Goal: Find specific page/section: Find specific page/section

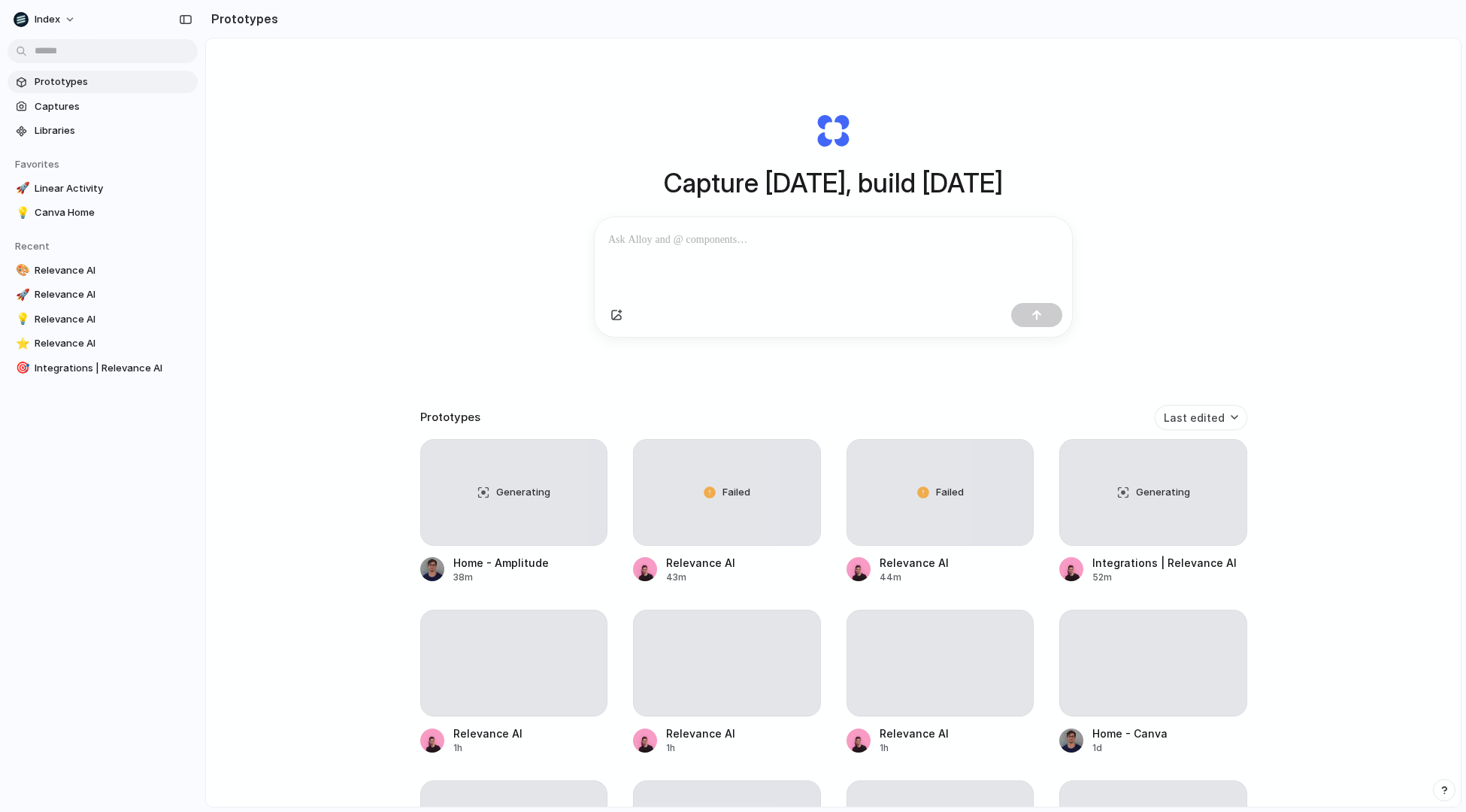
scroll to position [102, 0]
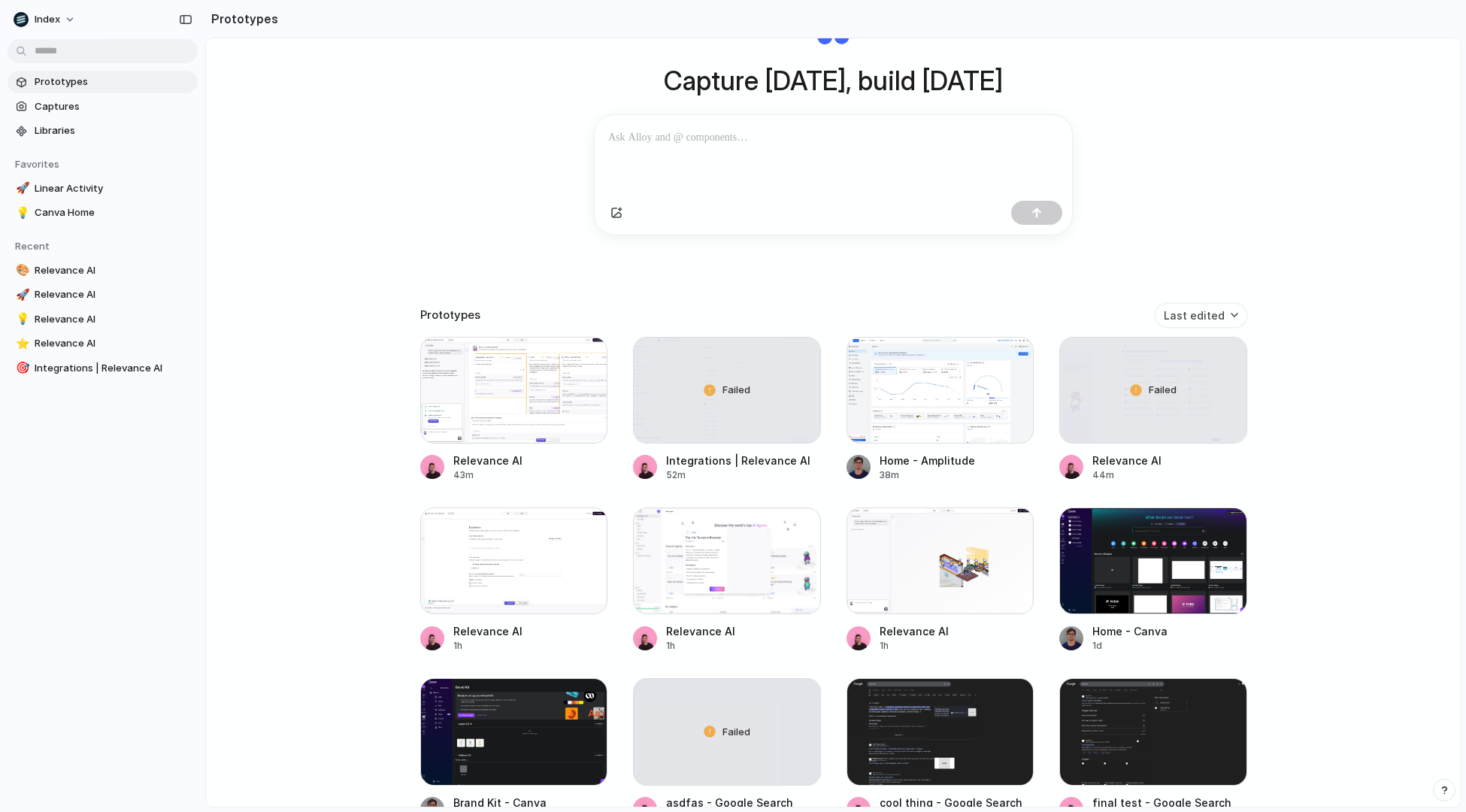
drag, startPoint x: 464, startPoint y: 384, endPoint x: 371, endPoint y: 384, distance: 93.0
click at [371, 384] on div "Capture [DATE], build [DATE] Clone web app Clone screenshot Start from existing…" at bounding box center [833, 360] width 1255 height 849
click at [910, 397] on div at bounding box center [941, 390] width 188 height 107
click at [492, 387] on div at bounding box center [514, 390] width 188 height 107
click at [286, 284] on div "Capture [DATE], build [DATE] Clone web app Clone screenshot Start from existing…" at bounding box center [833, 360] width 1255 height 849
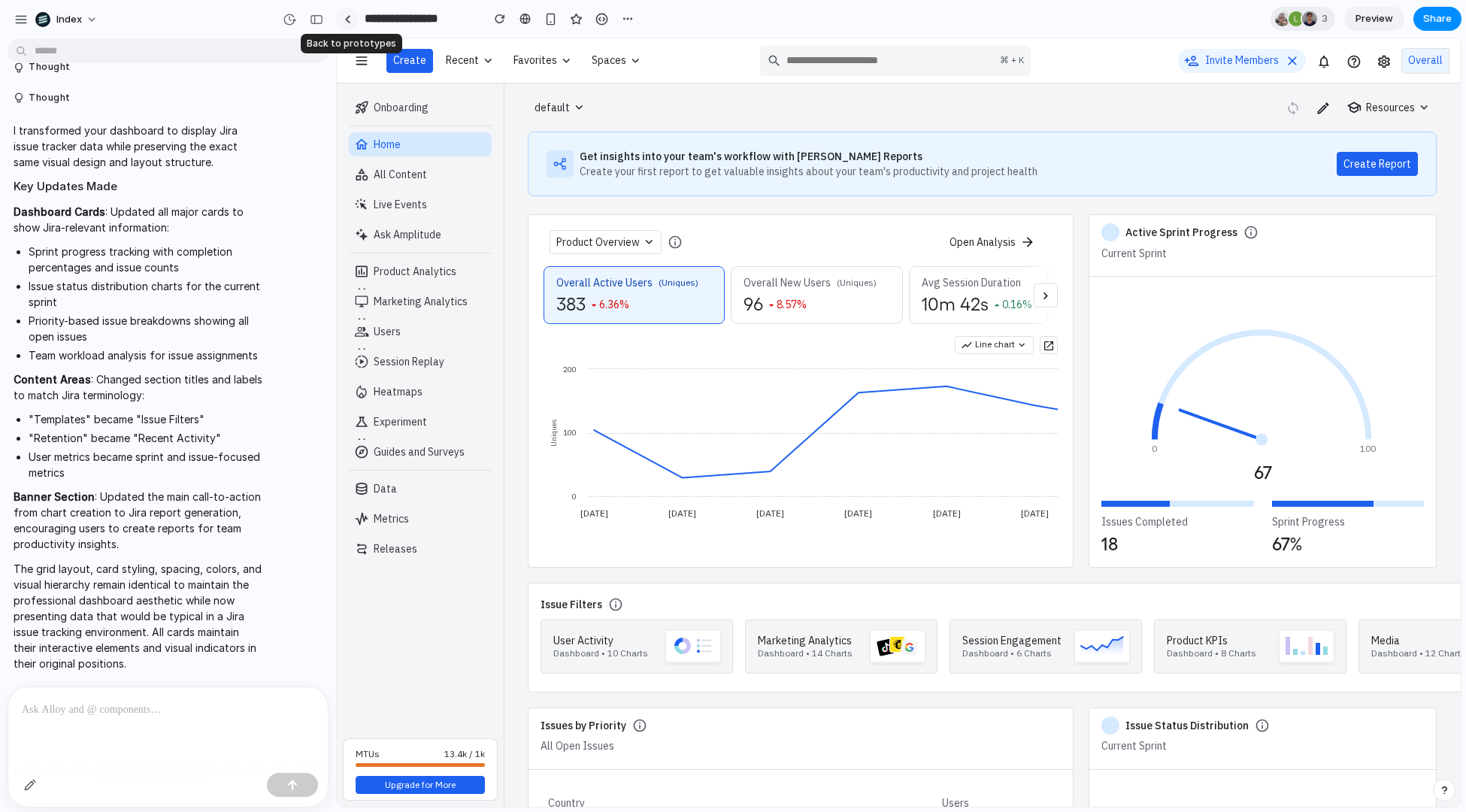
click at [357, 18] on link at bounding box center [347, 18] width 22 height 22
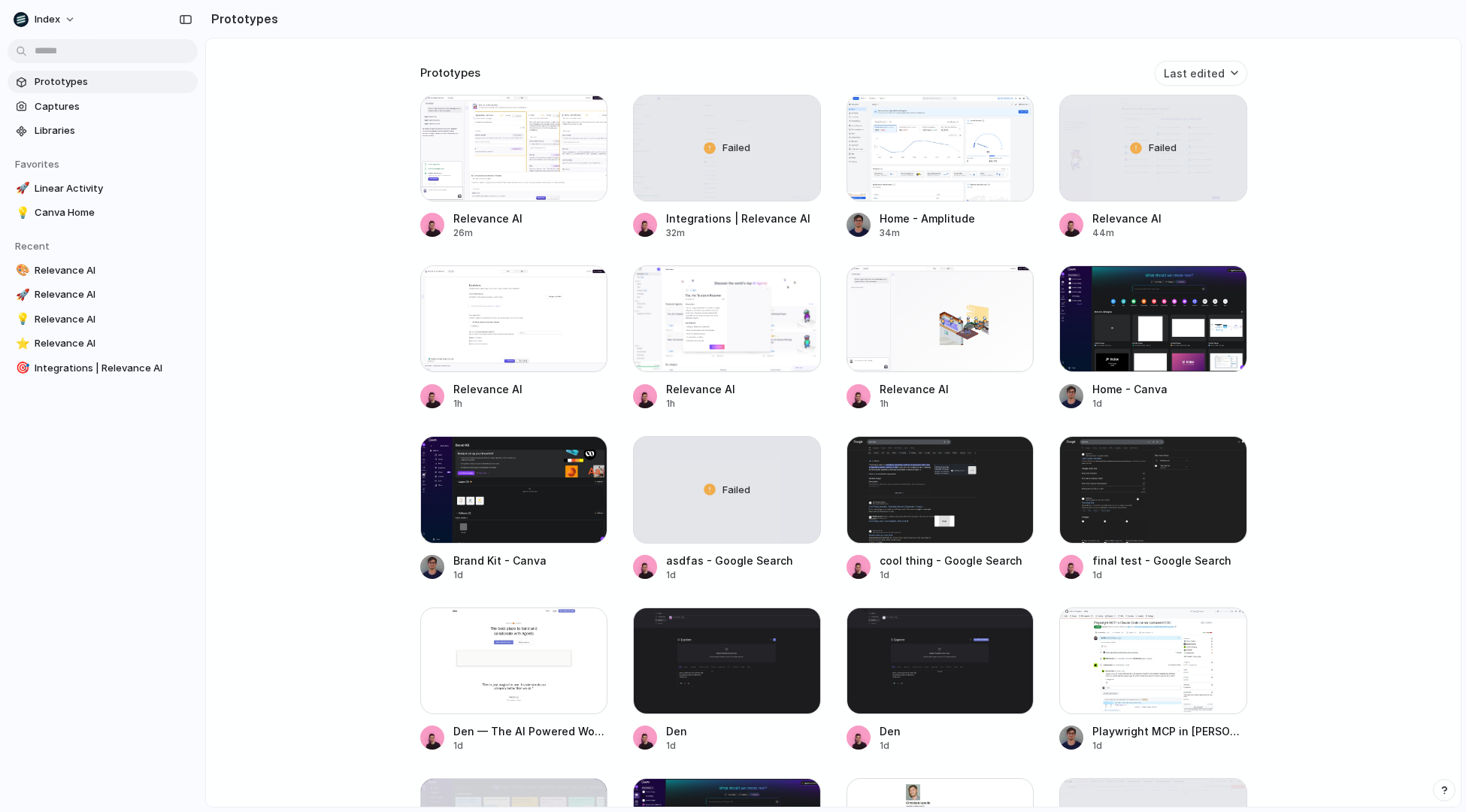
click at [369, 421] on div "Capture today, build tomorrow Clone web app Clone screenshot Start from existin…" at bounding box center [833, 117] width 1255 height 849
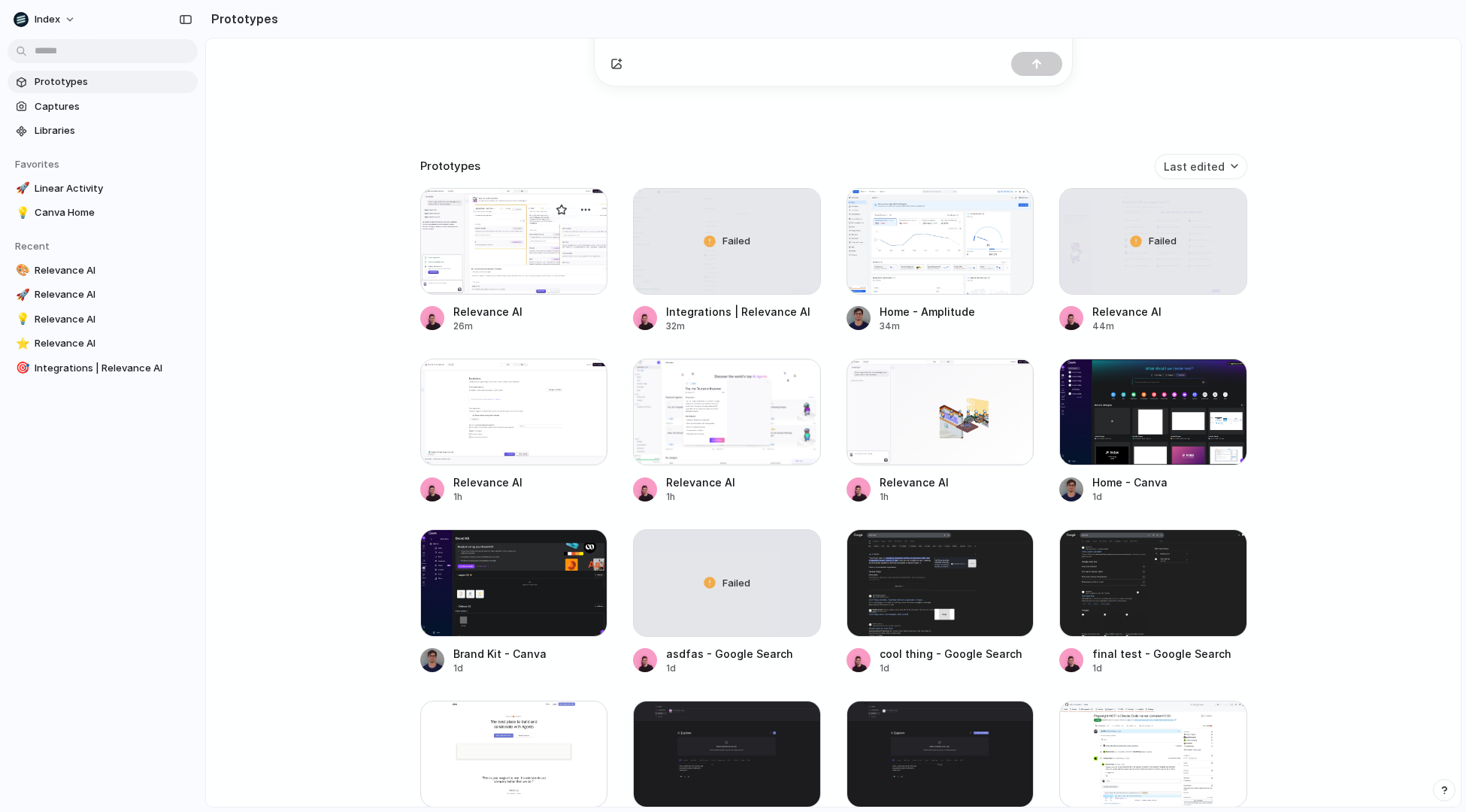
scroll to position [247, 0]
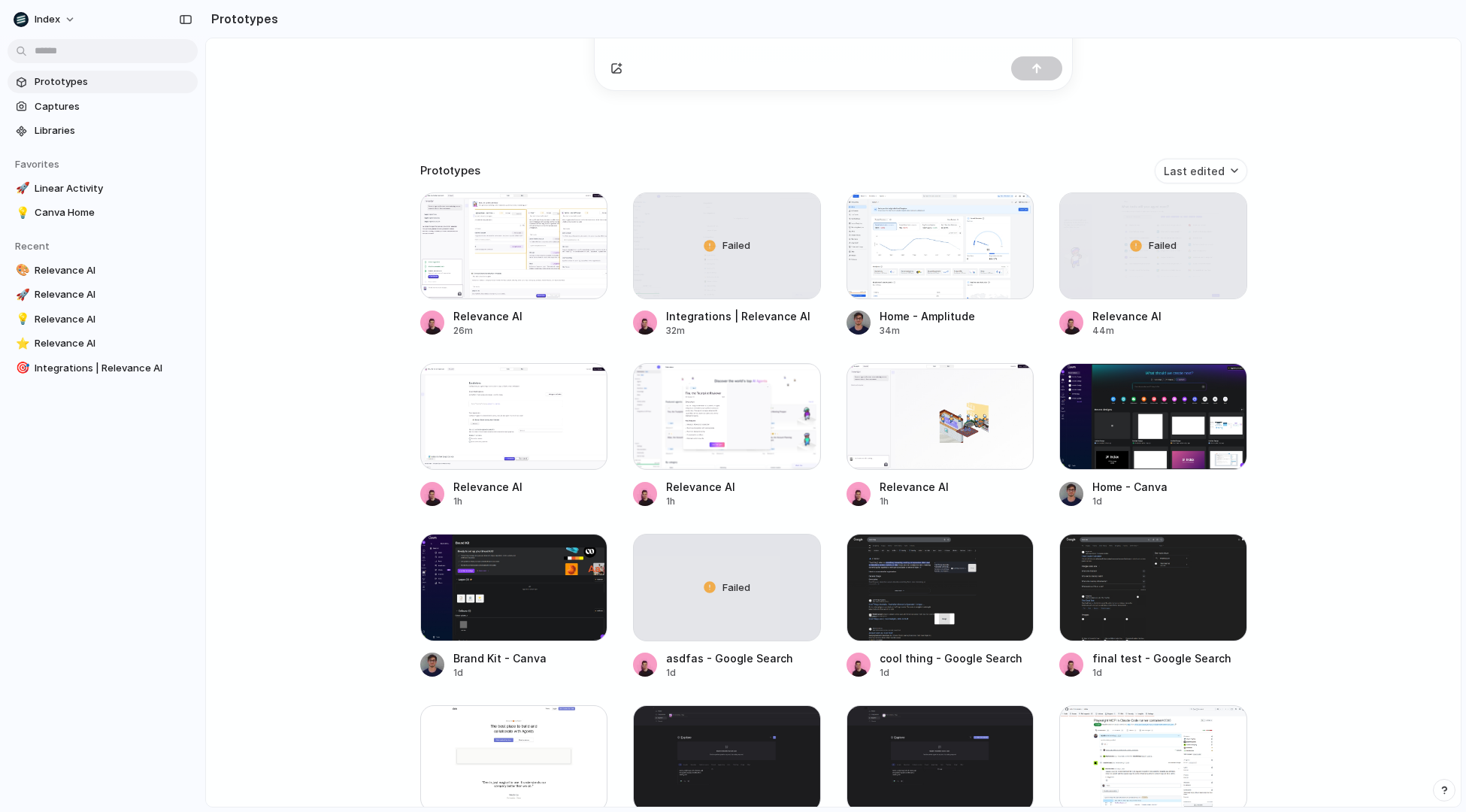
click at [544, 243] on div at bounding box center [514, 246] width 188 height 107
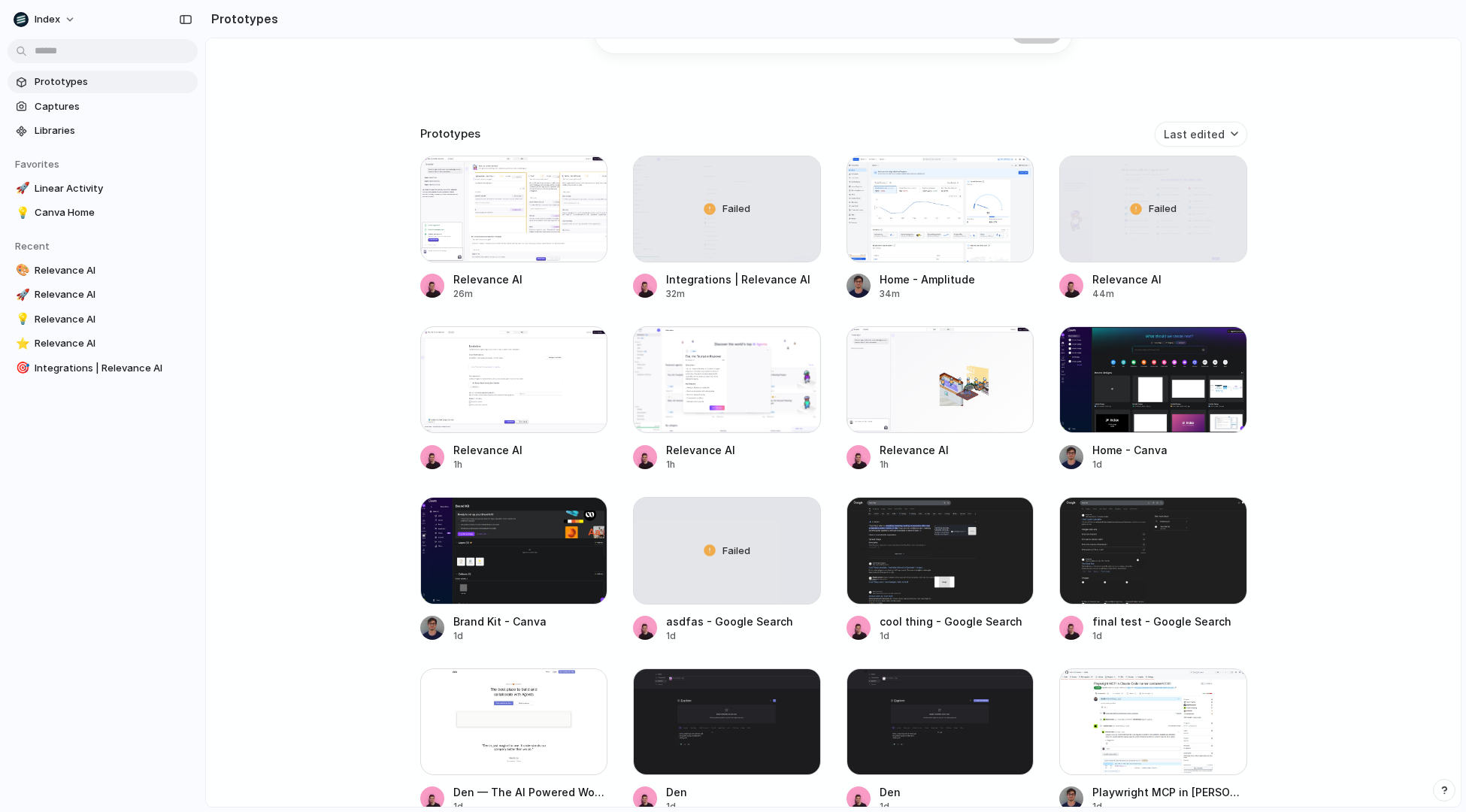
scroll to position [0, 0]
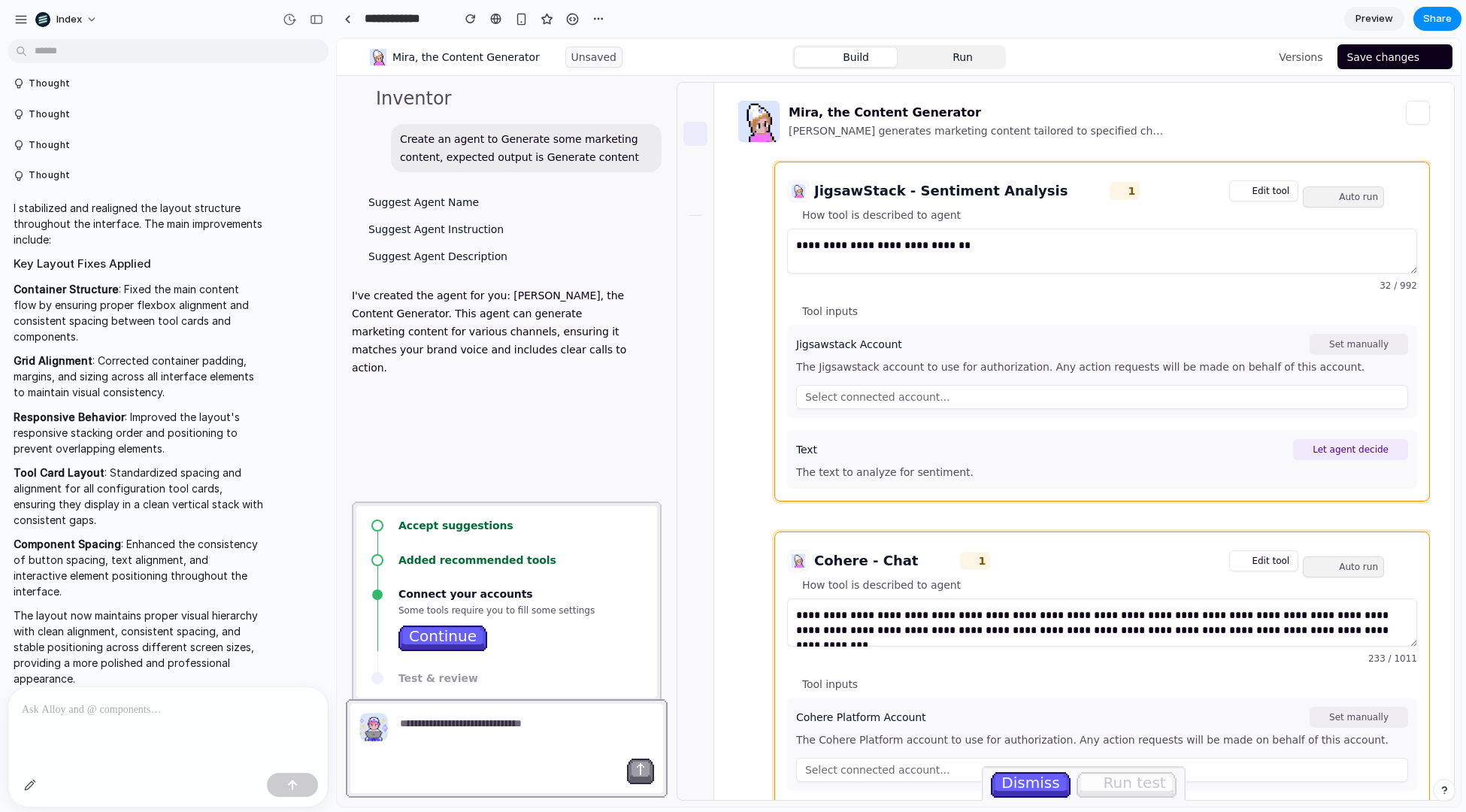
click at [242, 306] on p "Container Structure : Fixed the main content flow by ensuring proper flexbox al…" at bounding box center [138, 313] width 250 height 63
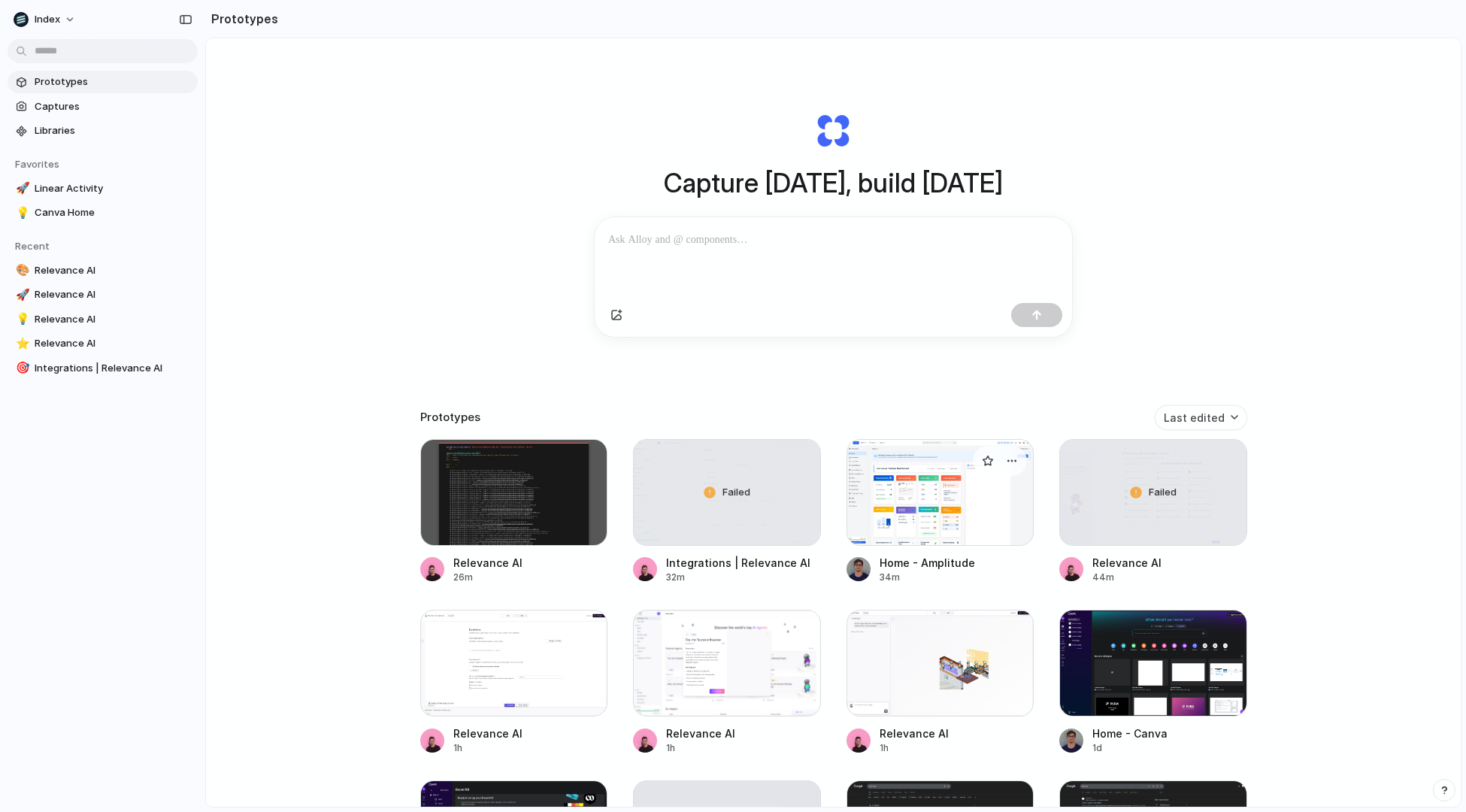
click at [916, 544] on div at bounding box center [941, 492] width 188 height 107
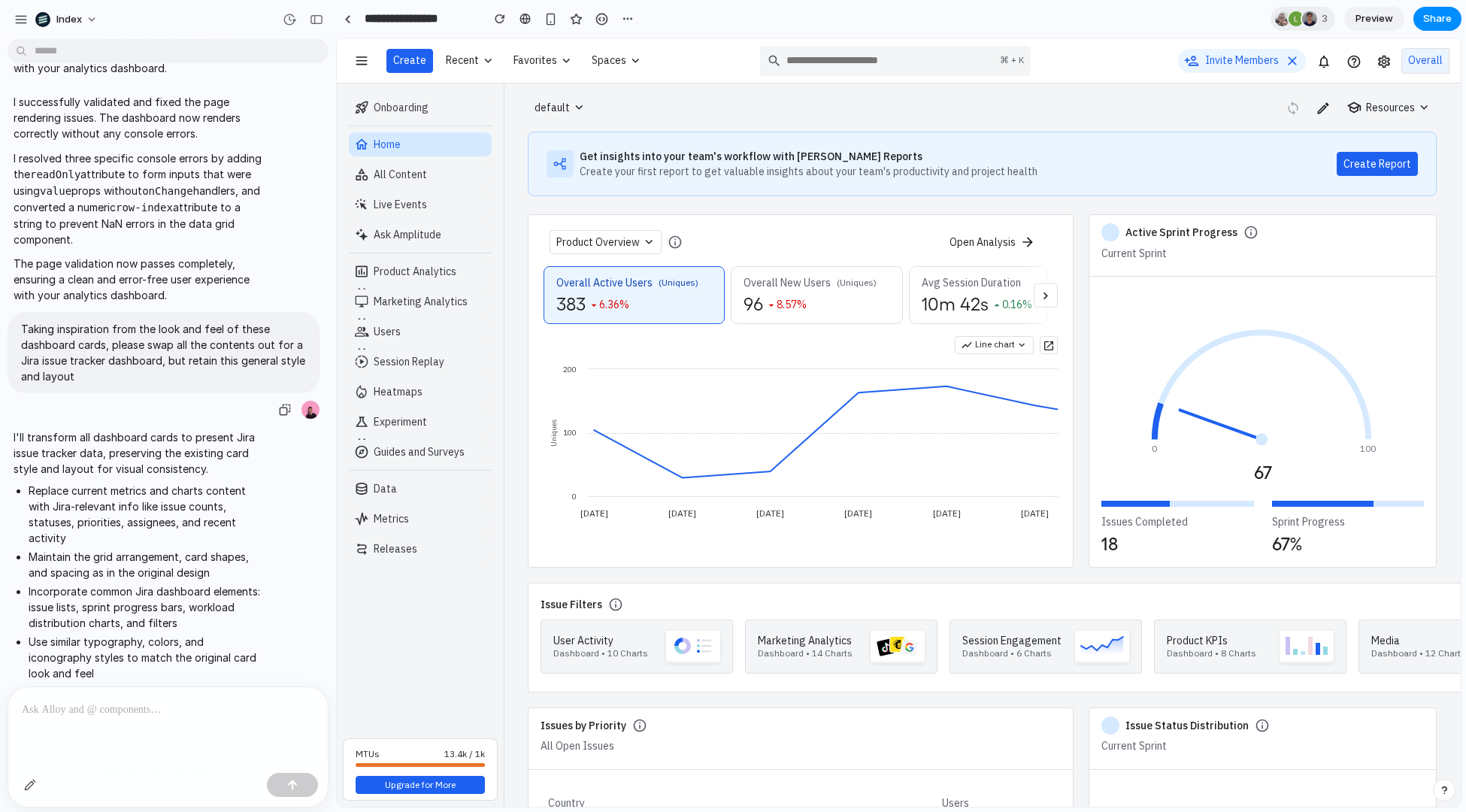
scroll to position [836, 0]
click at [825, 308] on div "Overall New Users (Uniques) 96 8.57%" at bounding box center [817, 294] width 171 height 56
click at [947, 298] on h2 "10m 42s" at bounding box center [956, 305] width 67 height 13
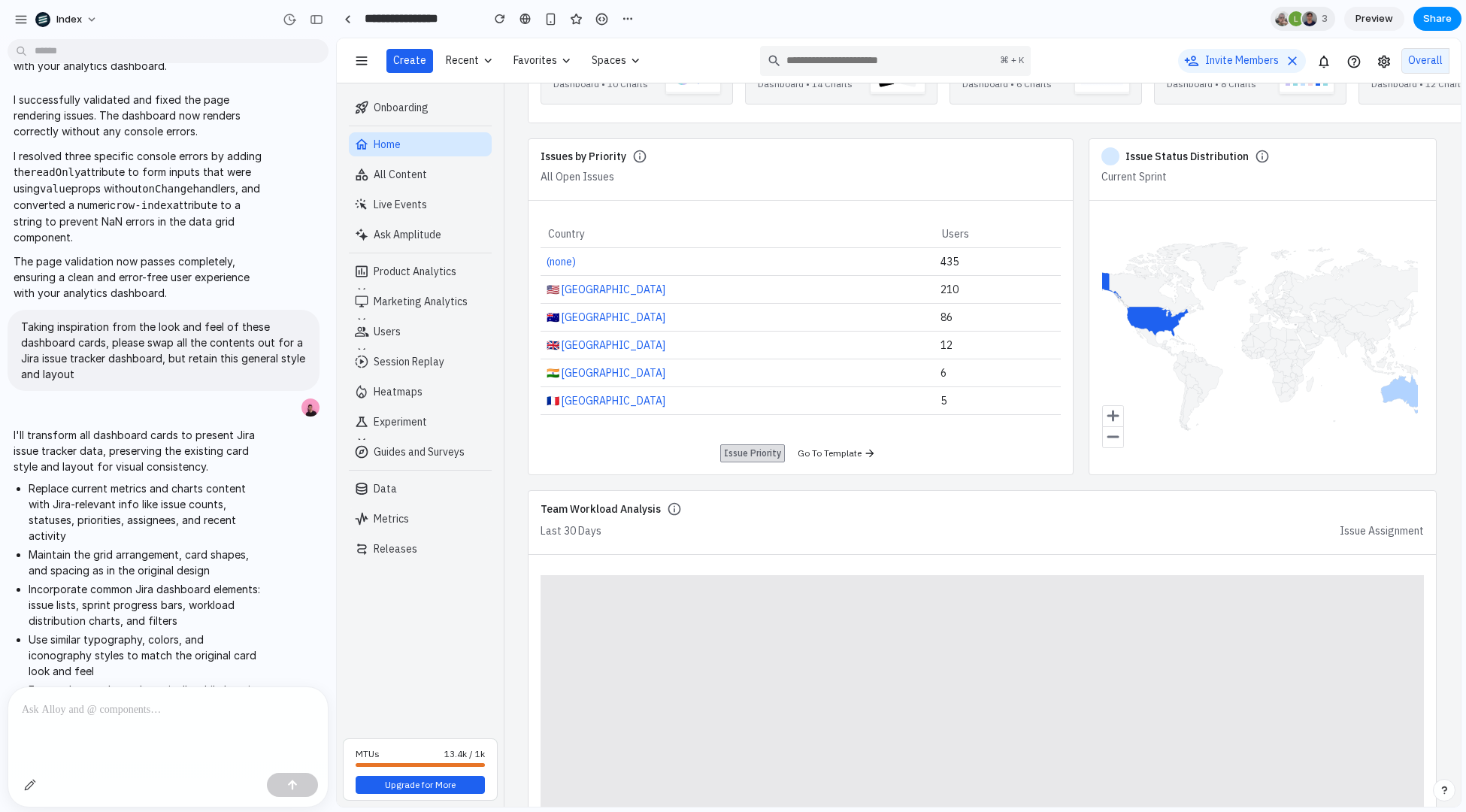
scroll to position [582, 0]
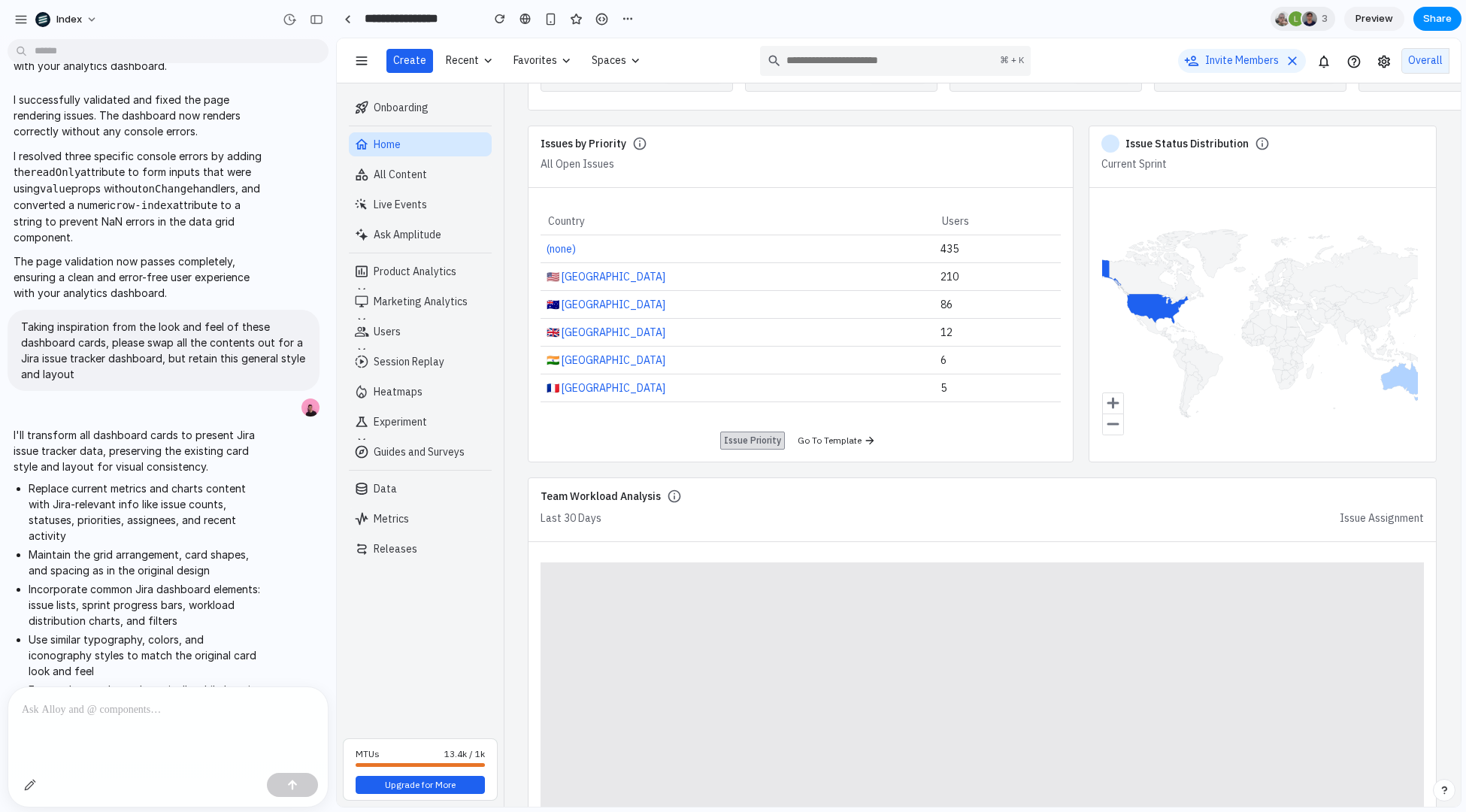
click at [801, 439] on span "Go To Template" at bounding box center [829, 441] width 64 height 12
click at [742, 438] on div "Issue Priority" at bounding box center [752, 441] width 57 height 10
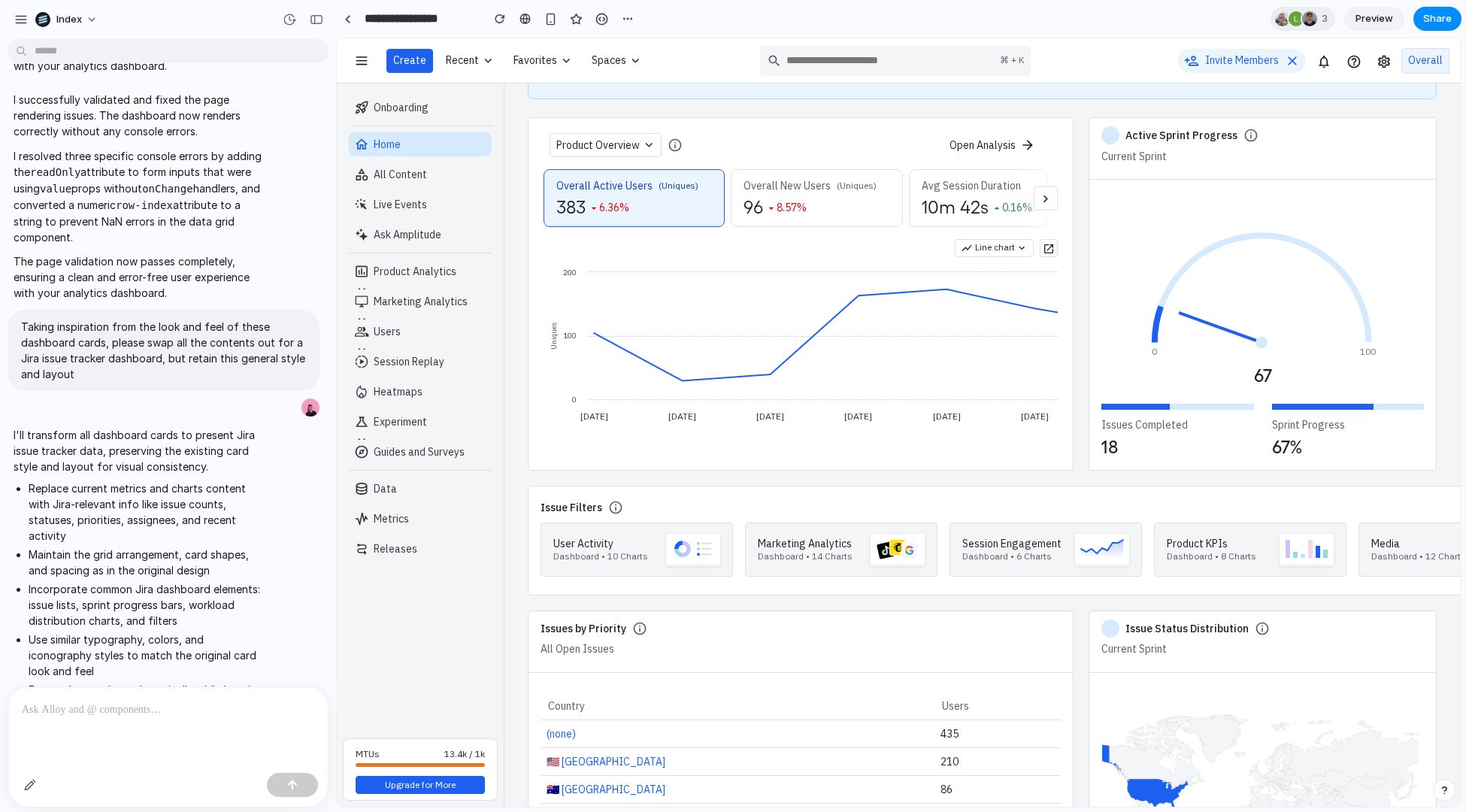
scroll to position [0, 0]
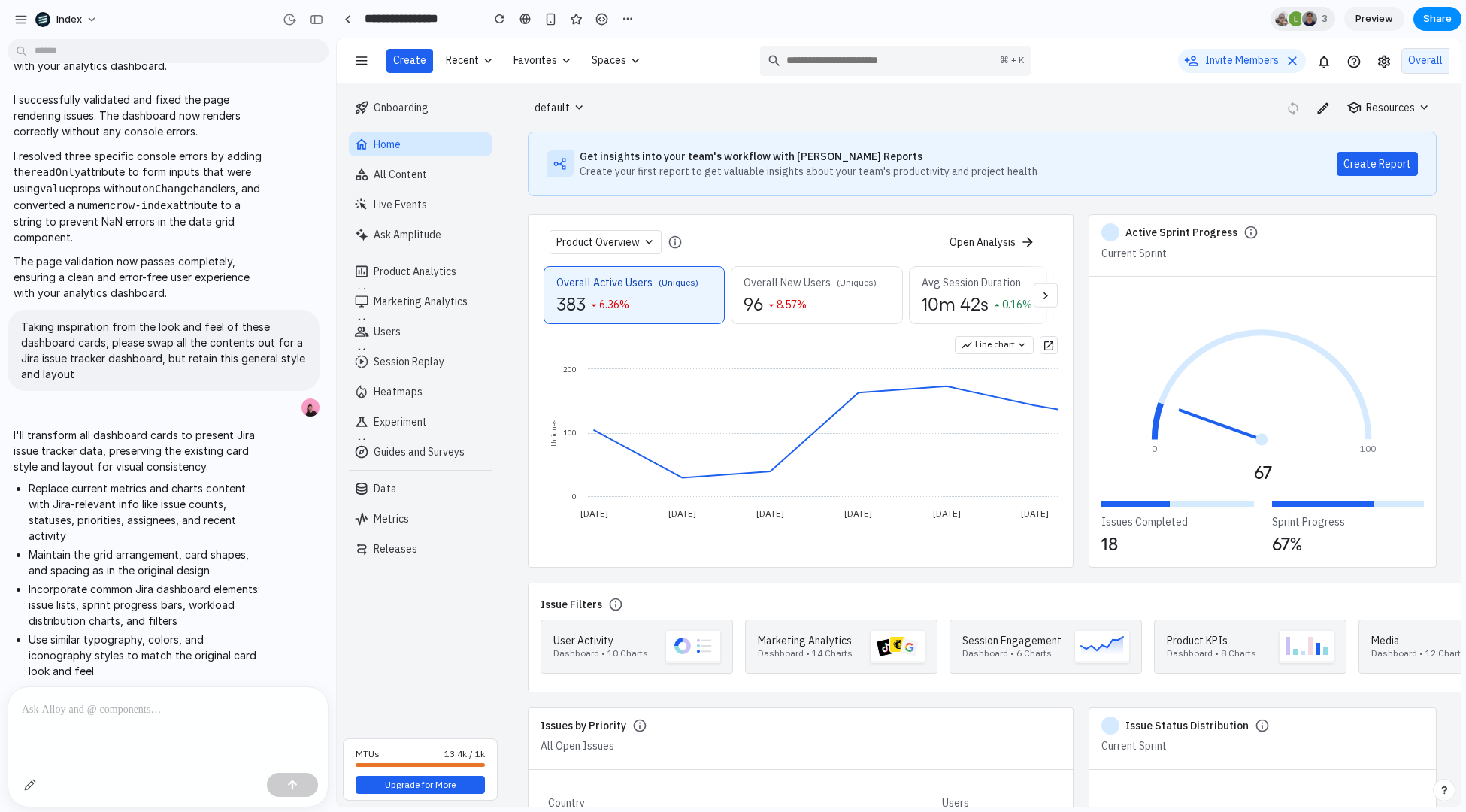
click at [141, 721] on div at bounding box center [167, 708] width 320 height 42
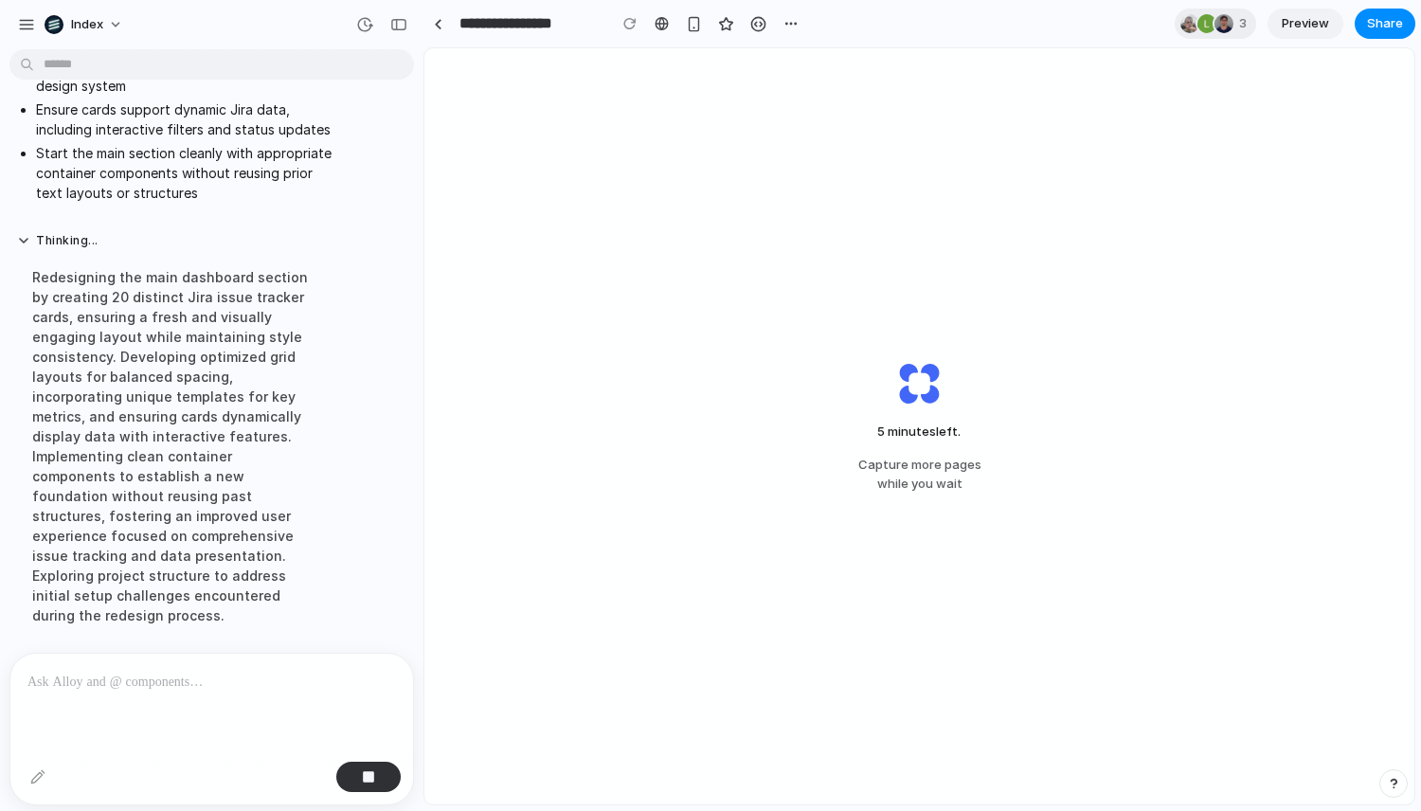
scroll to position [3675, 0]
